Goal: Browse casually

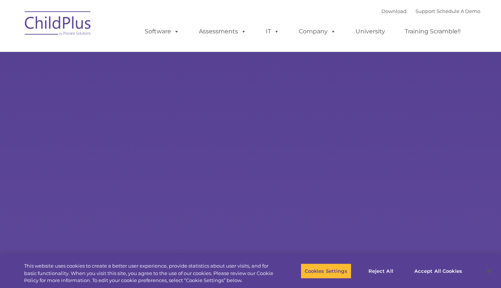
type input ""
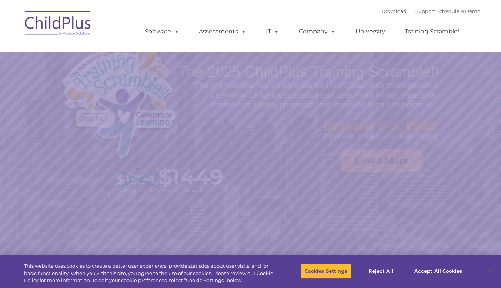
select select "MEDIUM"
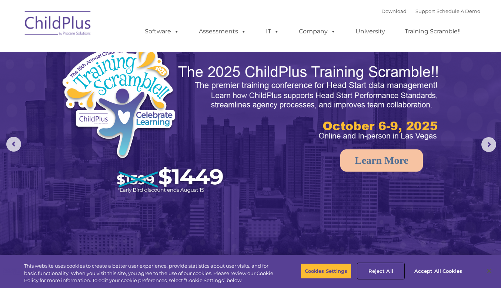
click at [375, 267] on button "Reject All" at bounding box center [381, 271] width 46 height 16
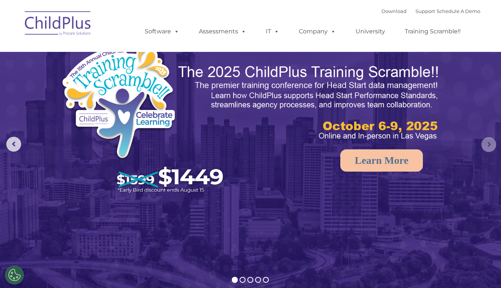
click at [489, 147] on rs-arrow at bounding box center [489, 144] width 15 height 15
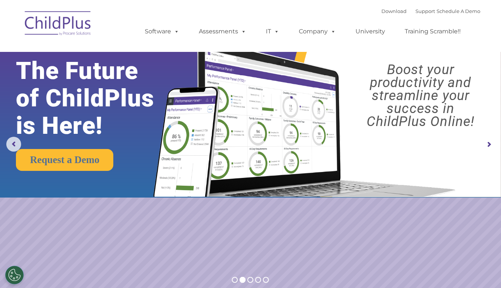
click at [489, 147] on rs-arrow at bounding box center [489, 144] width 15 height 15
